Goal: Navigation & Orientation: Find specific page/section

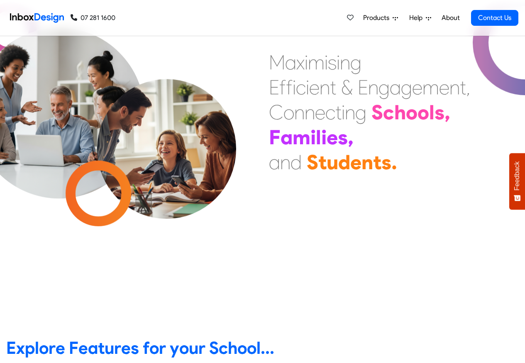
scroll to position [249, 0]
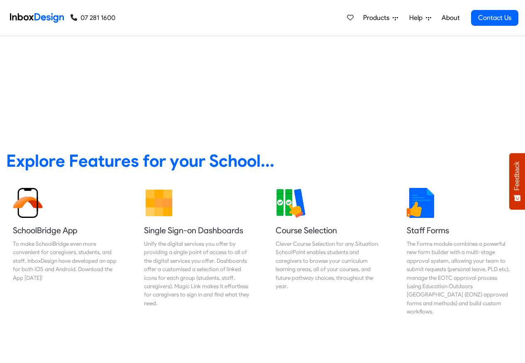
click at [451, 18] on link "About" at bounding box center [450, 18] width 23 height 17
